Goal: Transaction & Acquisition: Purchase product/service

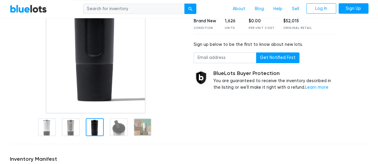
scroll to position [91, 0]
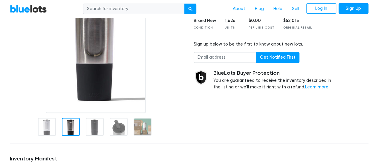
click at [72, 130] on div at bounding box center [71, 127] width 18 height 18
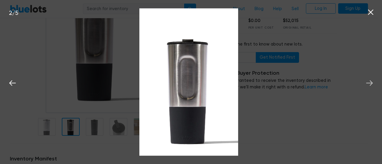
click at [369, 82] on icon at bounding box center [369, 83] width 9 height 9
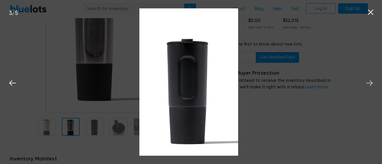
click at [369, 82] on icon at bounding box center [369, 83] width 9 height 9
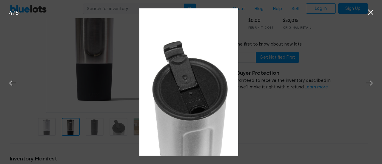
click at [369, 82] on icon at bounding box center [369, 83] width 9 height 9
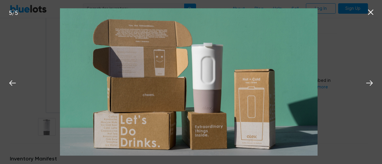
click at [205, 103] on img at bounding box center [189, 82] width 258 height 148
click at [204, 103] on img at bounding box center [189, 82] width 258 height 148
click at [369, 12] on icon at bounding box center [370, 12] width 5 height 5
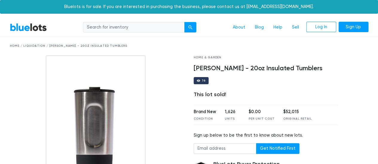
click at [28, 28] on link "BlueLots" at bounding box center [28, 27] width 37 height 9
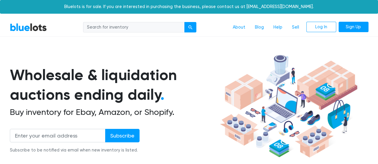
scroll to position [12, 0]
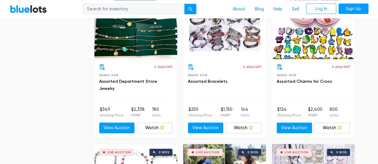
scroll to position [812, 0]
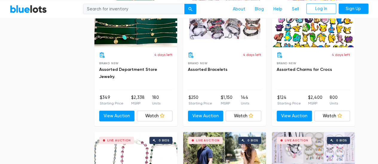
drag, startPoint x: 379, startPoint y: 162, endPoint x: 5, endPoint y: 62, distance: 387.3
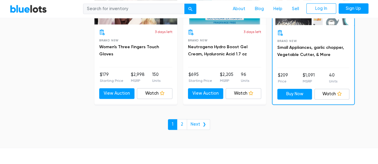
scroll to position [2642, 0]
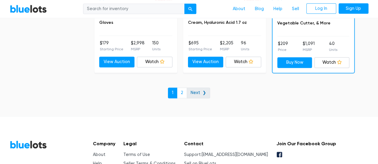
click at [197, 88] on link "Next ❯" at bounding box center [198, 93] width 23 height 11
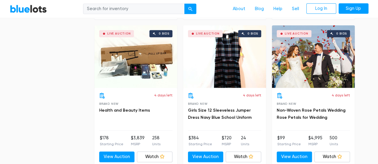
scroll to position [1368, 0]
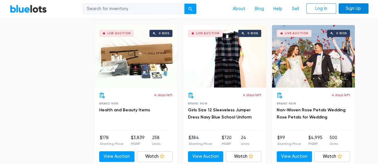
click at [351, 8] on link "Sign Up" at bounding box center [353, 8] width 30 height 11
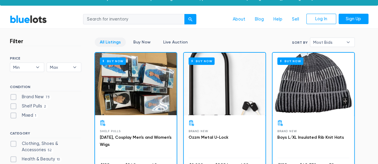
scroll to position [0, 0]
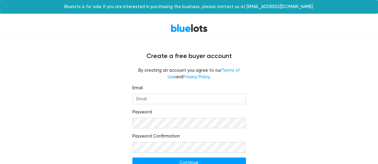
scroll to position [24, 0]
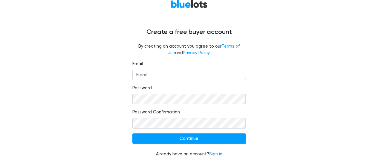
click at [351, 8] on div "BlueLots" at bounding box center [188, 4] width 367 height 13
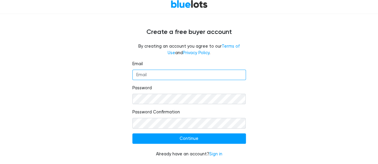
click at [161, 75] on input "Email" at bounding box center [188, 75] width 113 height 11
click at [171, 79] on input "h_aryeetey" at bounding box center [188, 75] width 113 height 11
type input "h_aryeetey@hotmail.com"
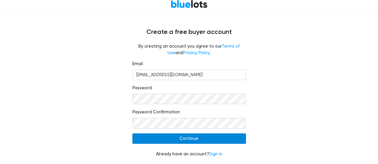
click at [177, 140] on input "Continue" at bounding box center [188, 139] width 113 height 11
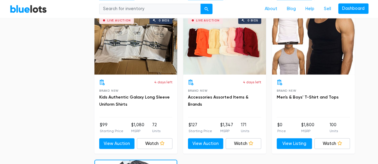
scroll to position [1679, 0]
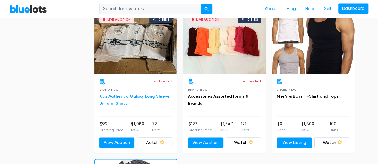
click at [115, 96] on link "Kids Authentic Galaxy Long Sleeve Uniform Shirts" at bounding box center [134, 100] width 70 height 12
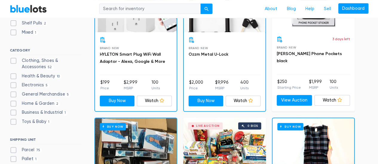
scroll to position [107, 0]
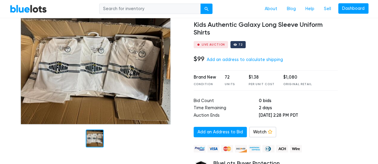
scroll to position [56, 0]
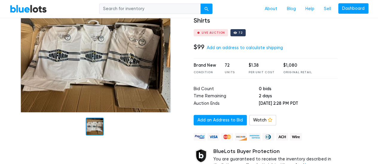
click at [102, 70] on img at bounding box center [95, 56] width 150 height 113
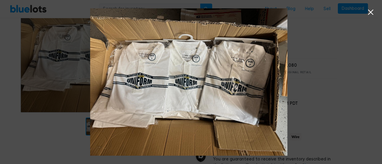
click at [372, 10] on icon at bounding box center [370, 12] width 9 height 9
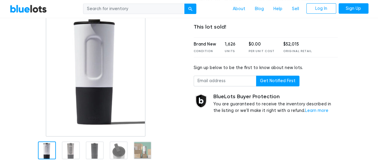
scroll to position [72, 0]
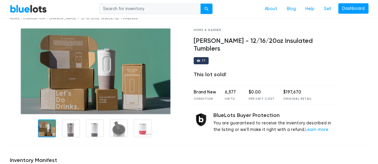
scroll to position [24, 0]
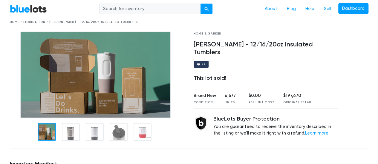
click at [131, 95] on img at bounding box center [95, 75] width 150 height 87
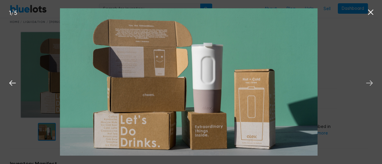
click at [370, 84] on icon at bounding box center [369, 83] width 9 height 9
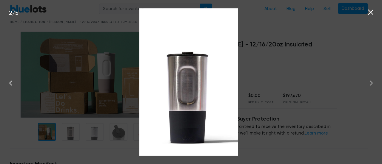
click at [370, 84] on icon at bounding box center [369, 83] width 9 height 9
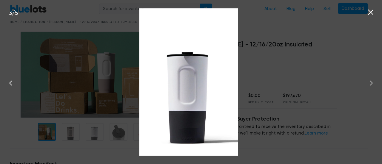
click at [370, 84] on icon at bounding box center [369, 83] width 9 height 9
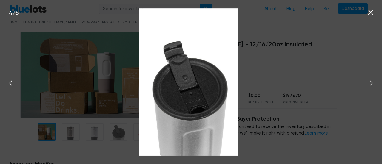
click at [370, 84] on icon at bounding box center [369, 83] width 9 height 9
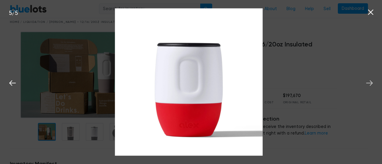
click at [370, 84] on icon at bounding box center [369, 83] width 9 height 9
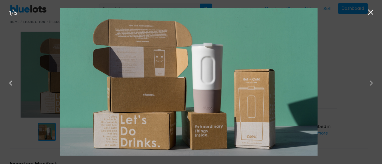
click at [370, 84] on icon at bounding box center [369, 83] width 9 height 9
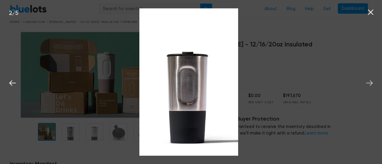
click at [370, 84] on icon at bounding box center [369, 83] width 9 height 9
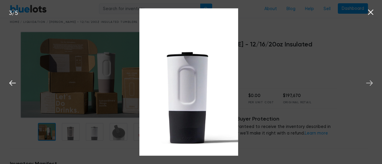
click at [370, 84] on icon at bounding box center [369, 83] width 9 height 9
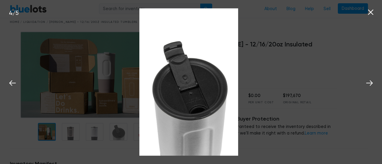
click at [370, 12] on icon at bounding box center [370, 12] width 5 height 5
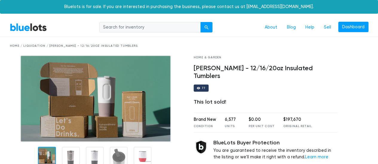
click at [105, 110] on img at bounding box center [95, 99] width 150 height 87
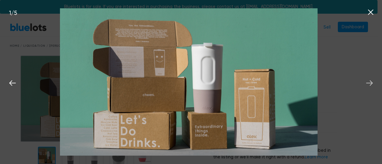
click at [370, 82] on icon at bounding box center [369, 83] width 9 height 9
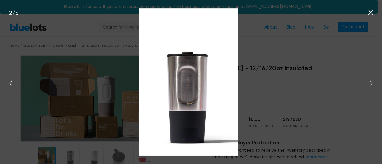
click at [370, 82] on icon at bounding box center [369, 83] width 9 height 9
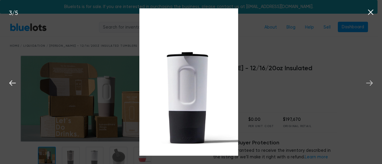
click at [370, 82] on icon at bounding box center [369, 83] width 9 height 9
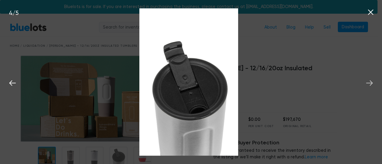
click at [370, 82] on icon at bounding box center [369, 83] width 9 height 9
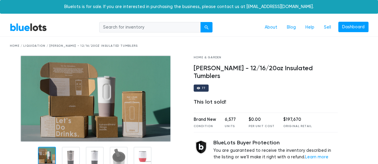
drag, startPoint x: 380, startPoint y: 163, endPoint x: 256, endPoint y: 34, distance: 178.6
click at [256, 34] on nav "BlueLots About Blog Help Sell Dashboard" at bounding box center [189, 28] width 378 height 18
click at [360, 105] on div at bounding box center [357, 112] width 31 height 113
click at [86, 81] on img at bounding box center [95, 99] width 150 height 87
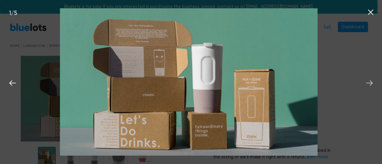
click at [371, 81] on icon at bounding box center [369, 83] width 9 height 9
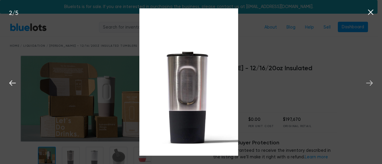
click at [371, 81] on icon at bounding box center [369, 83] width 9 height 9
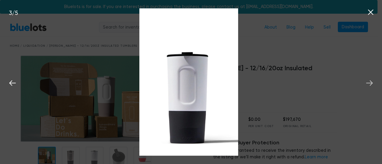
click at [371, 81] on icon at bounding box center [369, 83] width 9 height 9
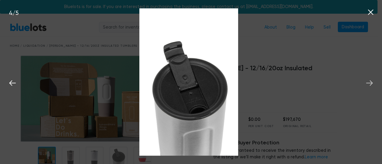
click at [371, 81] on icon at bounding box center [369, 83] width 9 height 9
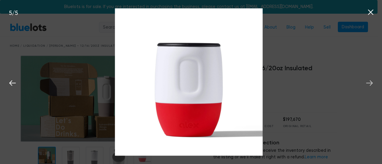
click at [371, 81] on icon at bounding box center [369, 83] width 9 height 9
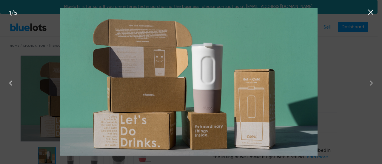
click at [371, 81] on icon at bounding box center [369, 83] width 9 height 9
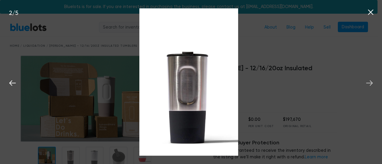
click at [371, 81] on icon at bounding box center [369, 83] width 9 height 9
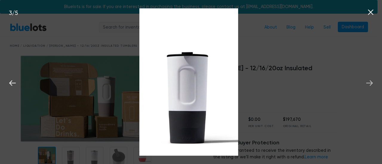
click at [371, 81] on icon at bounding box center [369, 83] width 9 height 9
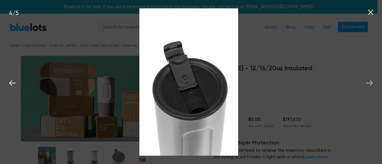
click at [371, 81] on icon at bounding box center [369, 83] width 9 height 9
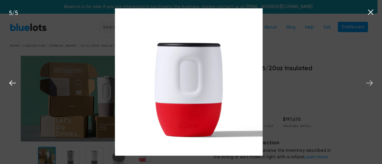
click at [371, 81] on icon at bounding box center [369, 83] width 9 height 9
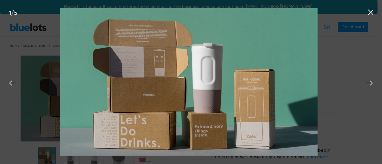
click at [370, 12] on icon at bounding box center [370, 12] width 5 height 5
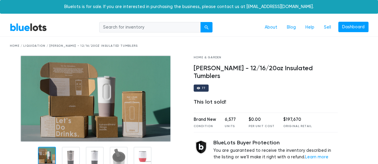
click at [100, 94] on img at bounding box center [95, 99] width 150 height 87
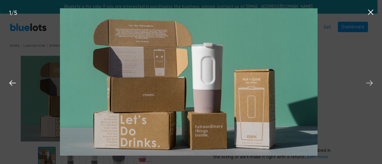
click at [369, 83] on icon at bounding box center [369, 83] width 9 height 9
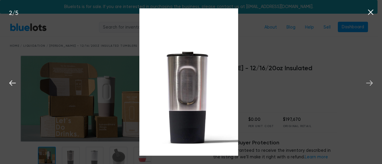
click at [369, 83] on icon at bounding box center [369, 83] width 9 height 9
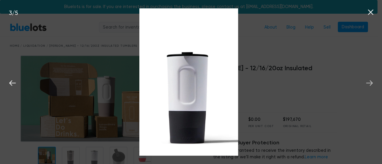
click at [369, 83] on icon at bounding box center [369, 83] width 9 height 9
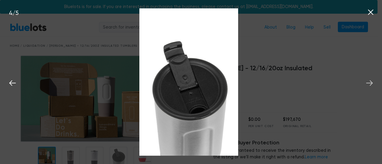
click at [369, 83] on icon at bounding box center [369, 83] width 9 height 9
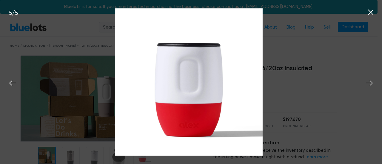
click at [369, 83] on icon at bounding box center [369, 83] width 9 height 9
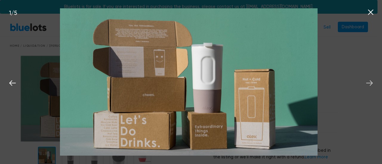
click at [369, 83] on icon at bounding box center [369, 83] width 9 height 9
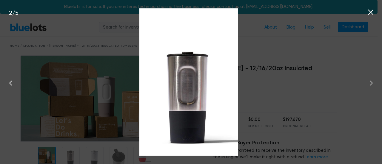
click at [369, 83] on icon at bounding box center [369, 83] width 9 height 9
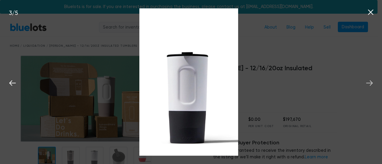
click at [369, 83] on icon at bounding box center [369, 83] width 9 height 9
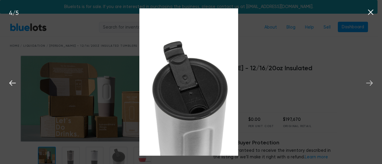
click at [369, 83] on icon at bounding box center [369, 83] width 9 height 9
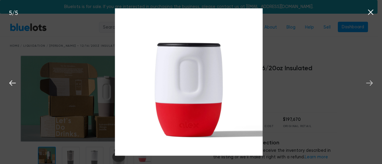
click at [369, 83] on icon at bounding box center [369, 83] width 9 height 9
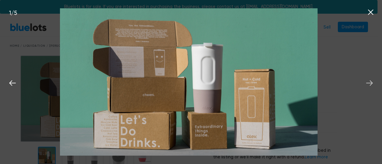
click at [369, 83] on icon at bounding box center [369, 83] width 9 height 9
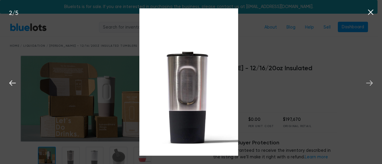
click at [369, 83] on icon at bounding box center [369, 83] width 9 height 9
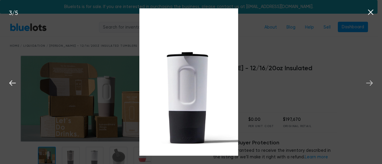
click at [369, 83] on icon at bounding box center [369, 83] width 9 height 9
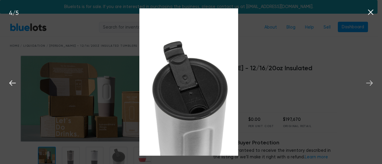
click at [369, 83] on icon at bounding box center [369, 83] width 9 height 9
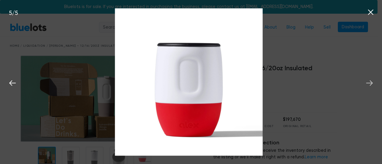
click at [369, 83] on icon at bounding box center [369, 83] width 9 height 9
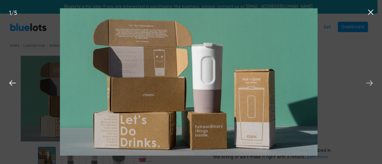
click at [367, 82] on icon at bounding box center [369, 83] width 9 height 9
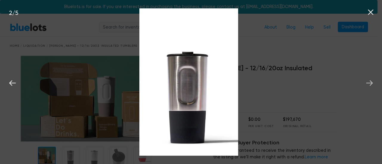
click at [367, 82] on icon at bounding box center [369, 83] width 9 height 9
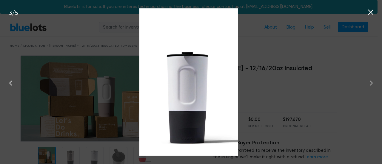
click at [367, 82] on icon at bounding box center [369, 83] width 9 height 9
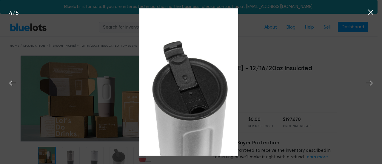
click at [367, 82] on icon at bounding box center [369, 83] width 9 height 9
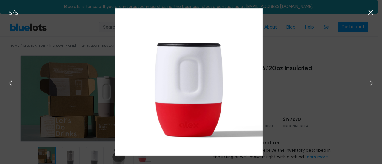
click at [367, 82] on icon at bounding box center [369, 83] width 9 height 9
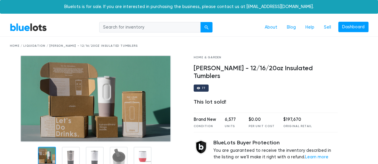
click at [133, 111] on img at bounding box center [95, 99] width 150 height 87
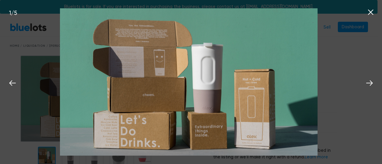
click at [131, 107] on img at bounding box center [189, 82] width 258 height 148
